Goal: Find specific page/section: Find specific page/section

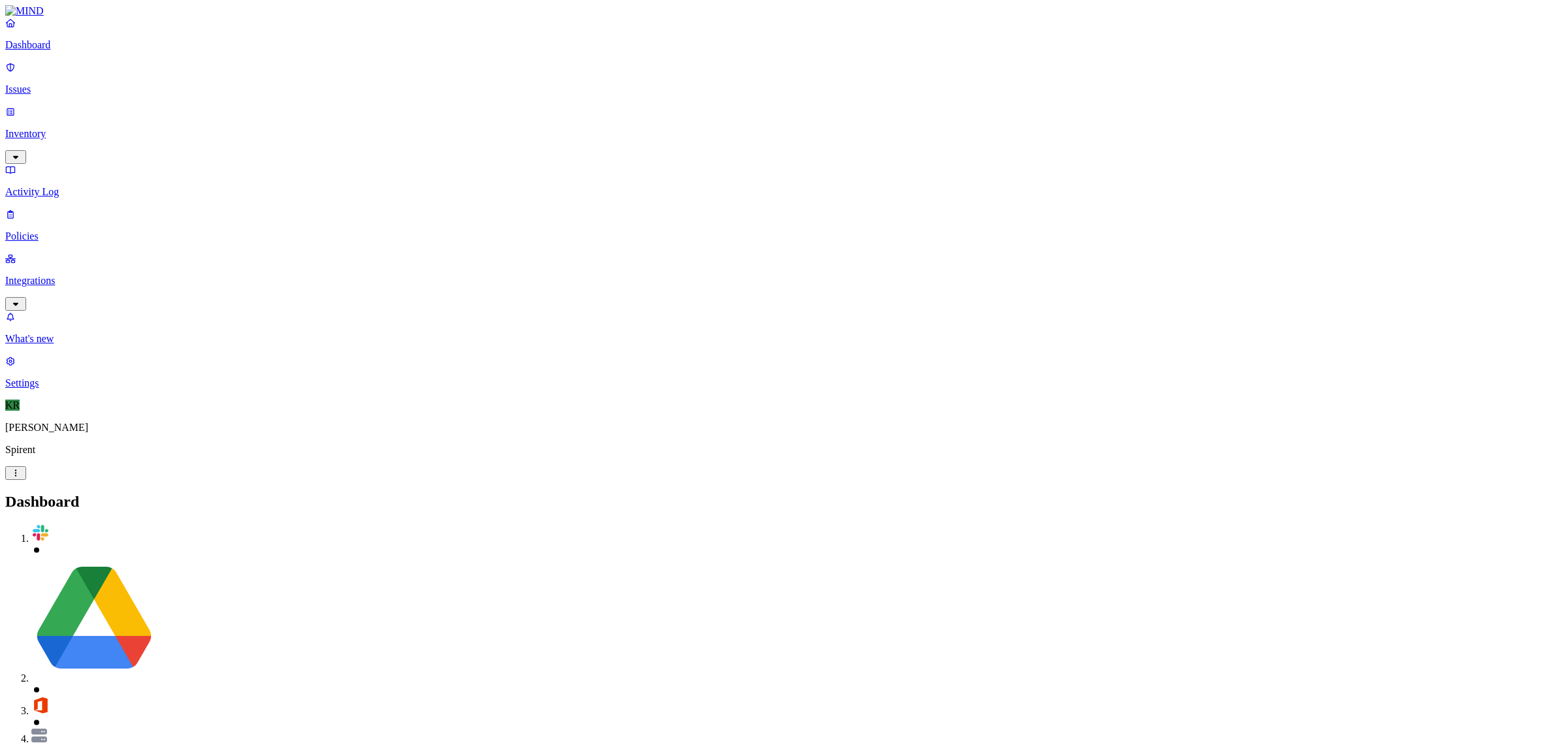
click at [48, 83] on p "Issues" at bounding box center [784, 89] width 1558 height 12
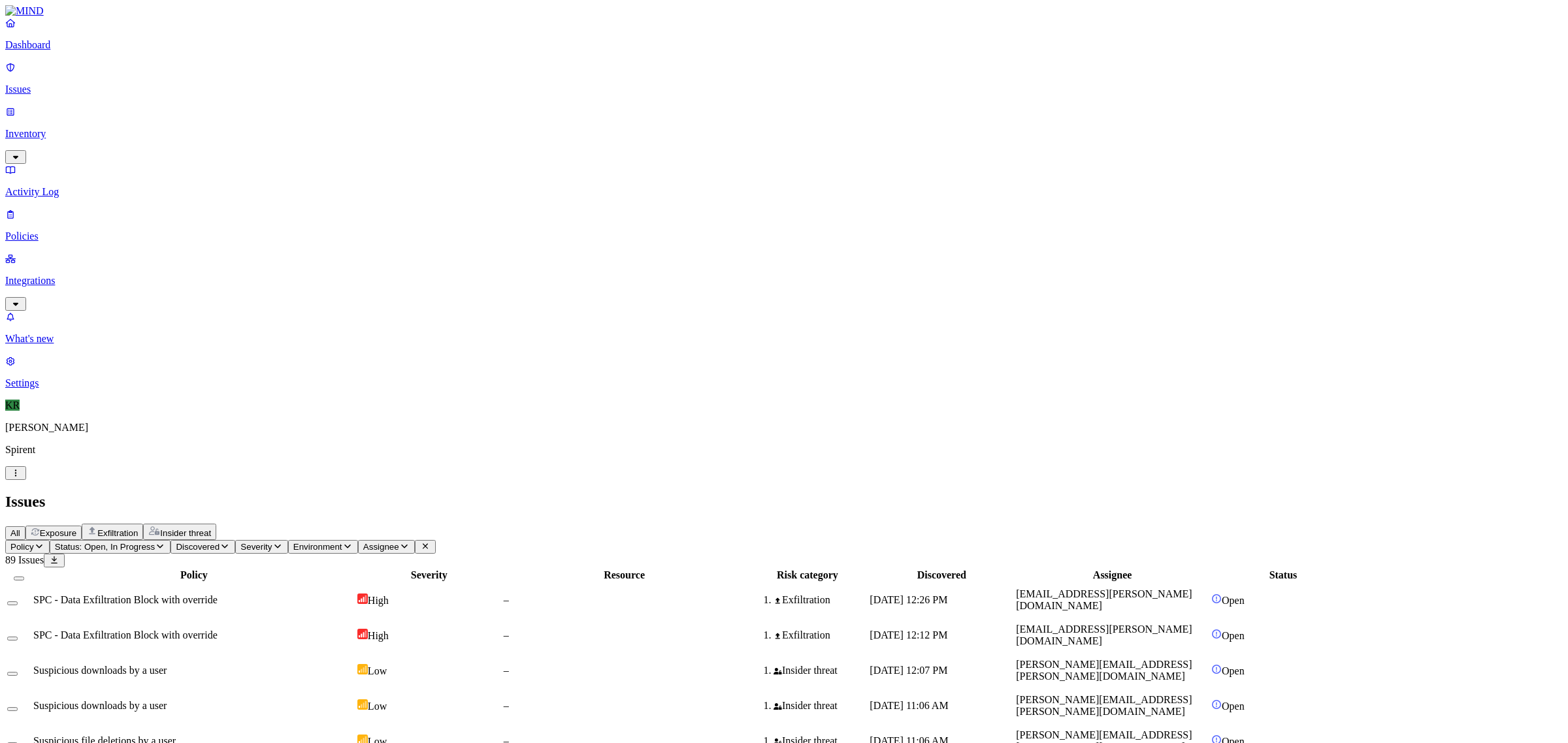
click at [502, 569] on th "Severity" at bounding box center [429, 576] width 145 height 13
click at [501, 570] on div "Severity" at bounding box center [429, 576] width 144 height 12
click at [287, 540] on button "Severity" at bounding box center [261, 547] width 52 height 14
click at [422, 111] on img at bounding box center [426, 116] width 10 height 10
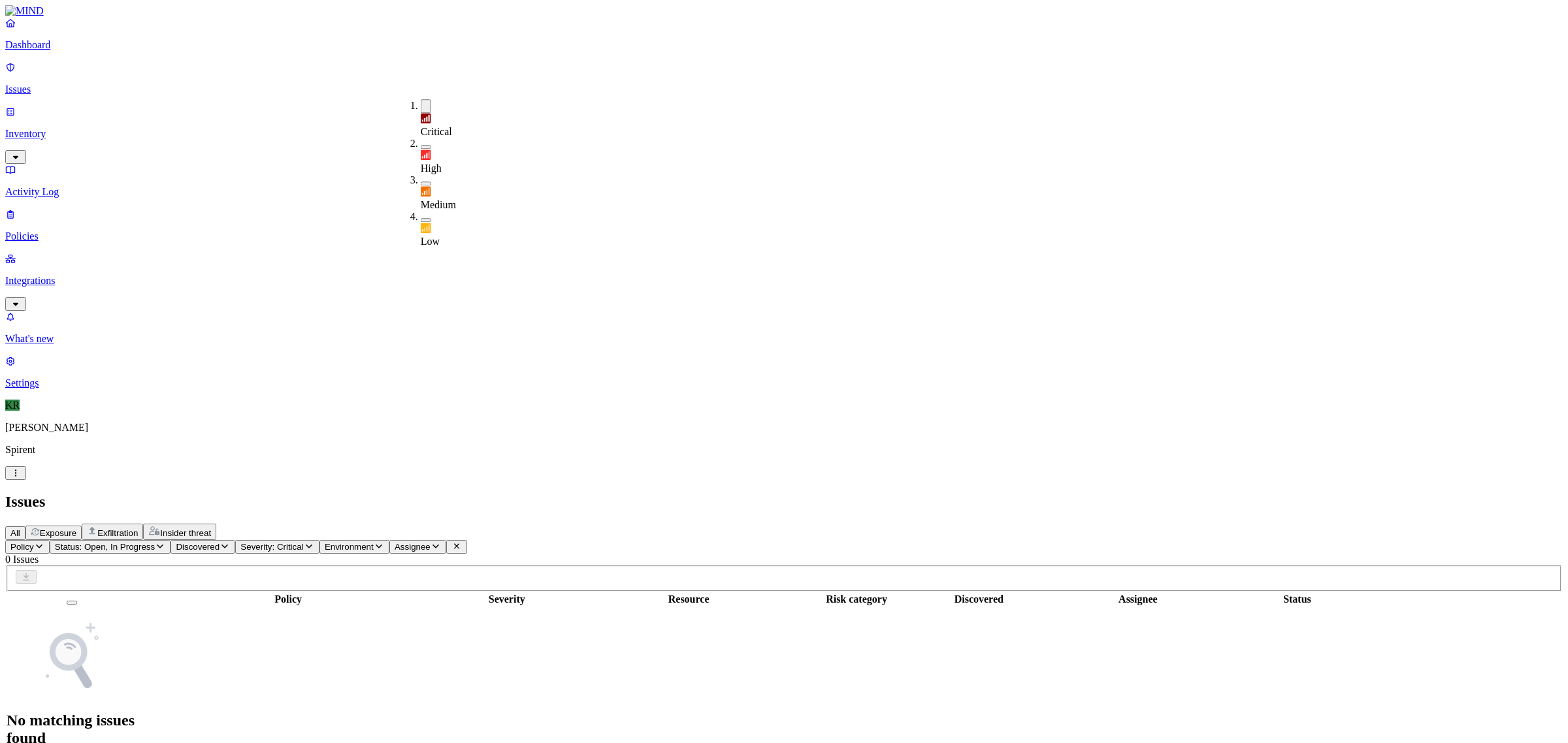
click at [421, 105] on button "button" at bounding box center [426, 106] width 10 height 14
